Goal: Task Accomplishment & Management: Complete application form

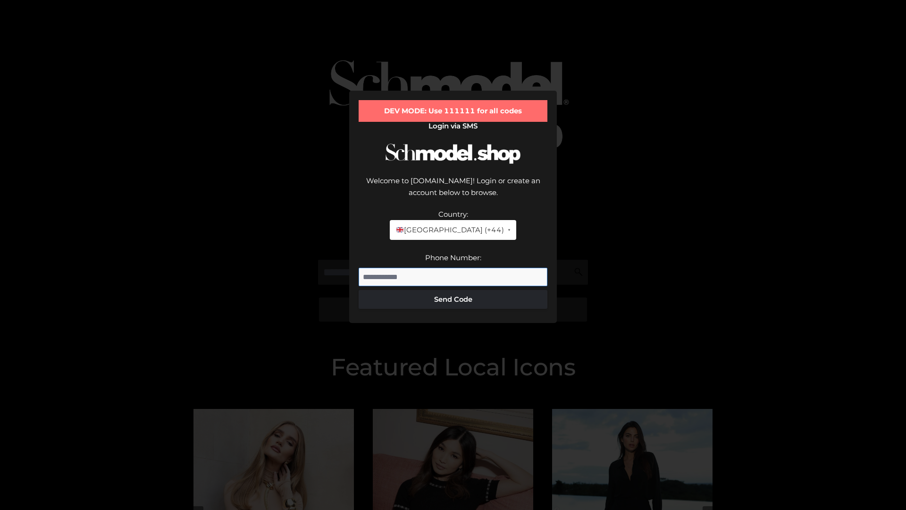
click at [453, 268] on input "Phone Number:" at bounding box center [453, 277] width 189 height 19
type input "**********"
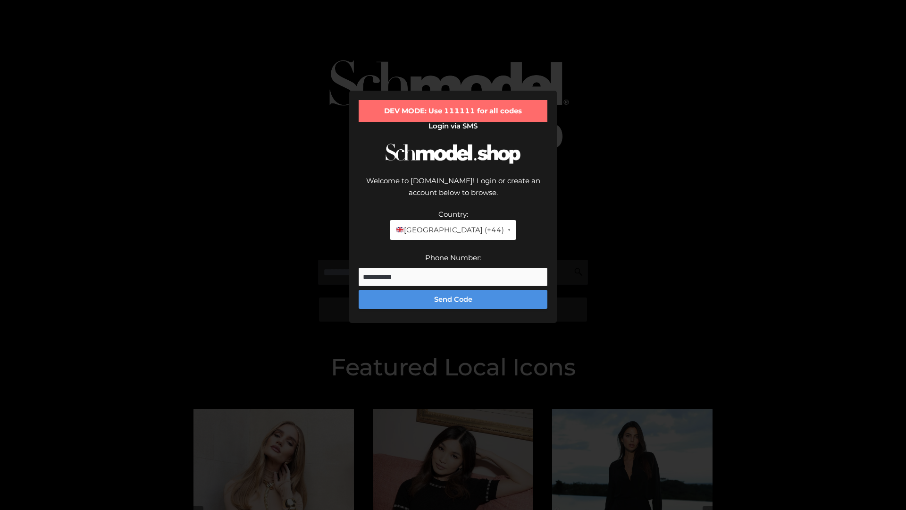
click at [453, 290] on button "Send Code" at bounding box center [453, 299] width 189 height 19
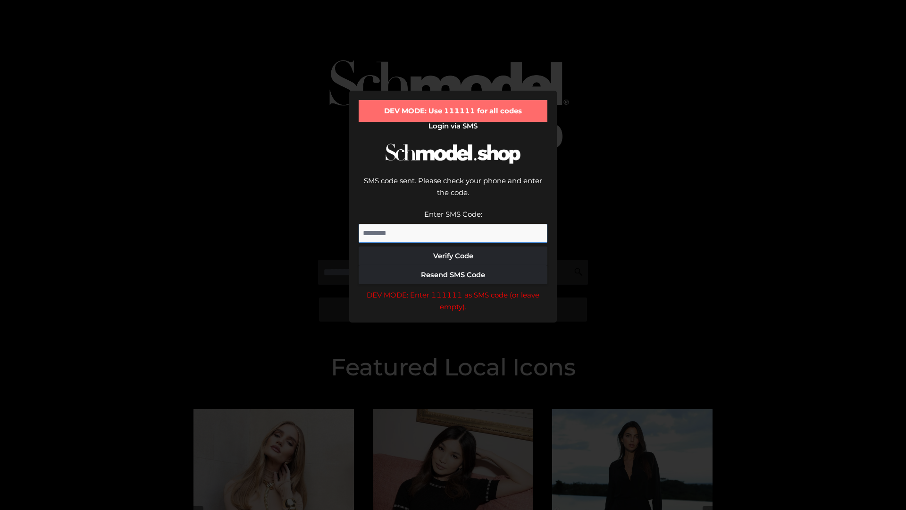
click at [453, 224] on input "Enter SMS Code:" at bounding box center [453, 233] width 189 height 19
type input "******"
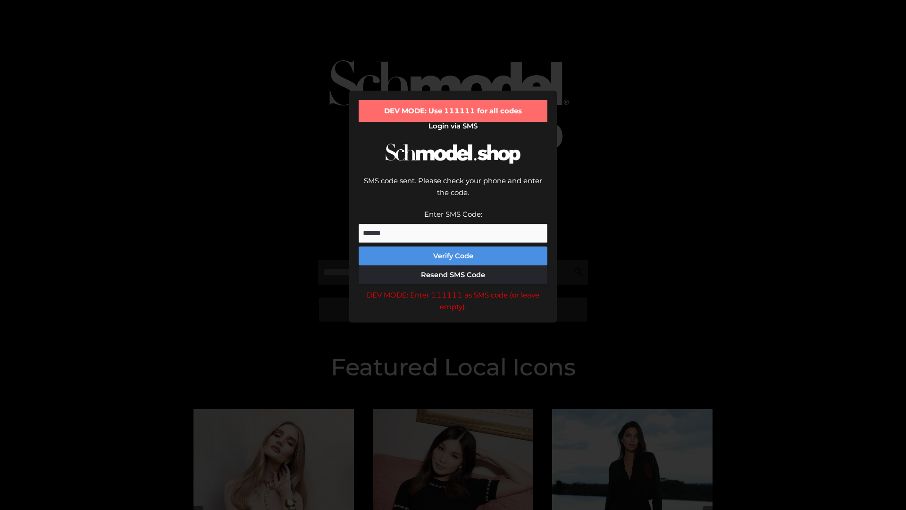
click at [453, 246] on button "Verify Code" at bounding box center [453, 255] width 189 height 19
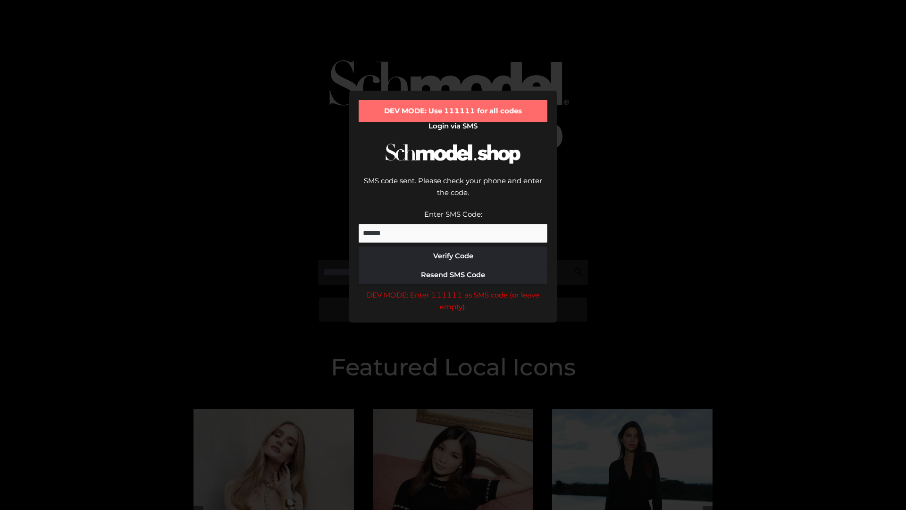
click at [453, 289] on div "DEV MODE: Enter 111111 as SMS code (or leave empty)." at bounding box center [453, 301] width 189 height 24
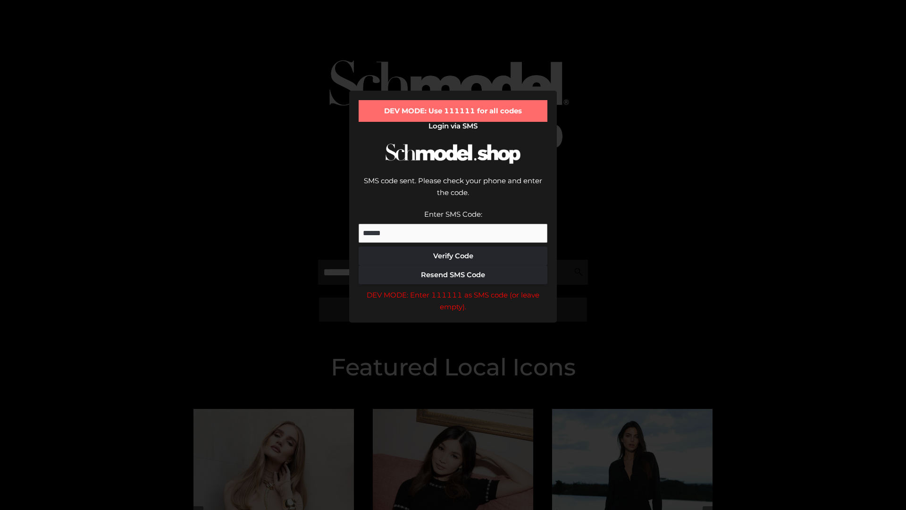
click at [453, 289] on div "DEV MODE: Enter 111111 as SMS code (or leave empty)." at bounding box center [453, 301] width 189 height 24
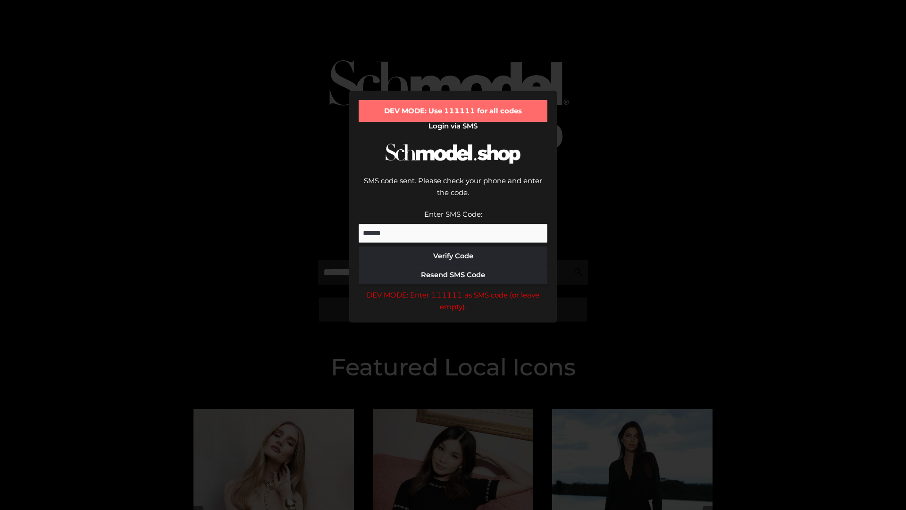
click at [453, 289] on div "DEV MODE: Enter 111111 as SMS code (or leave empty)." at bounding box center [453, 301] width 189 height 24
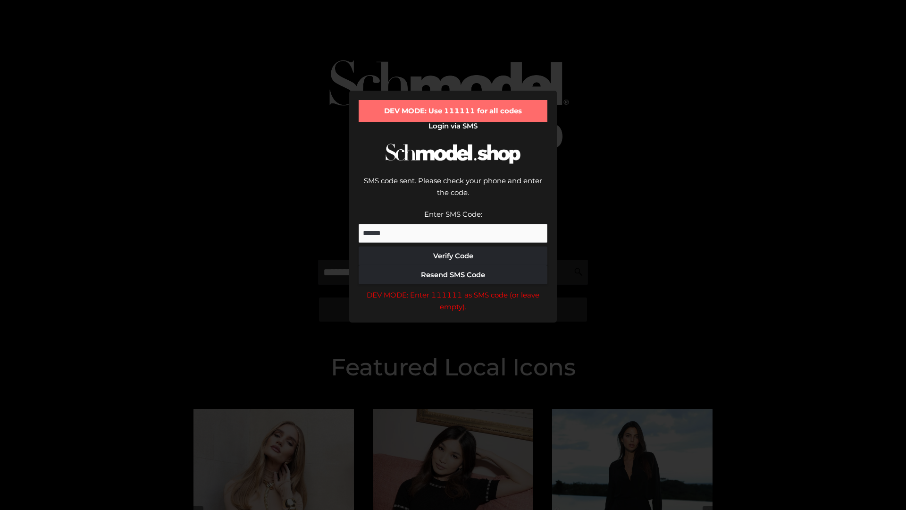
click at [453, 289] on div "DEV MODE: Enter 111111 as SMS code (or leave empty)." at bounding box center [453, 301] width 189 height 24
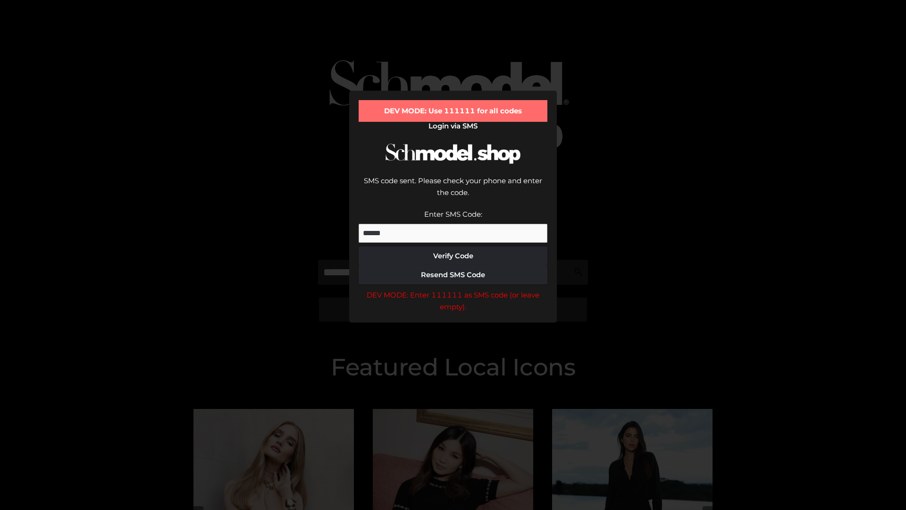
click at [453, 289] on div "DEV MODE: Enter 111111 as SMS code (or leave empty)." at bounding box center [453, 301] width 189 height 24
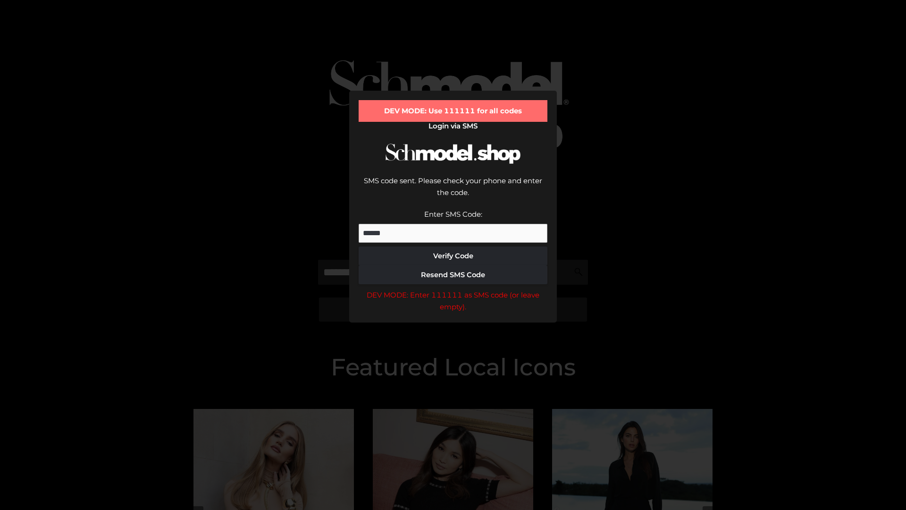
click at [453, 289] on div "DEV MODE: Enter 111111 as SMS code (or leave empty)." at bounding box center [453, 301] width 189 height 24
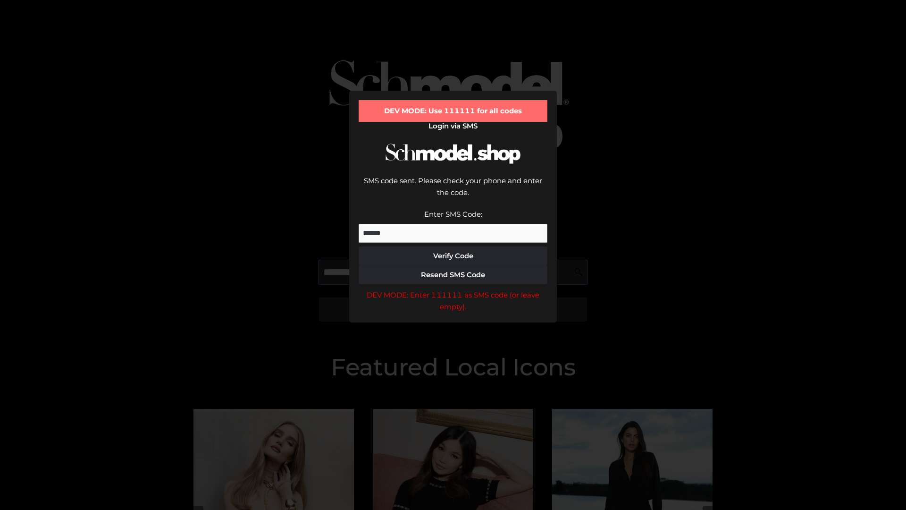
scroll to position [0, 49]
click at [453, 289] on div "DEV MODE: Enter 111111 as SMS code (or leave empty)." at bounding box center [453, 301] width 189 height 24
type input "**********"
click at [453, 289] on div "DEV MODE: Enter 111111 as SMS code (or leave empty)." at bounding box center [453, 301] width 189 height 24
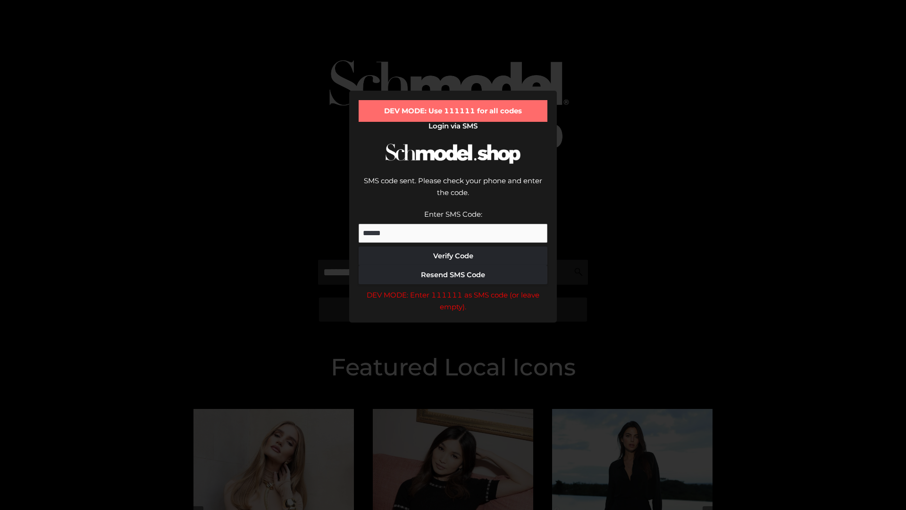
scroll to position [0, 0]
